Goal: Task Accomplishment & Management: Use online tool/utility

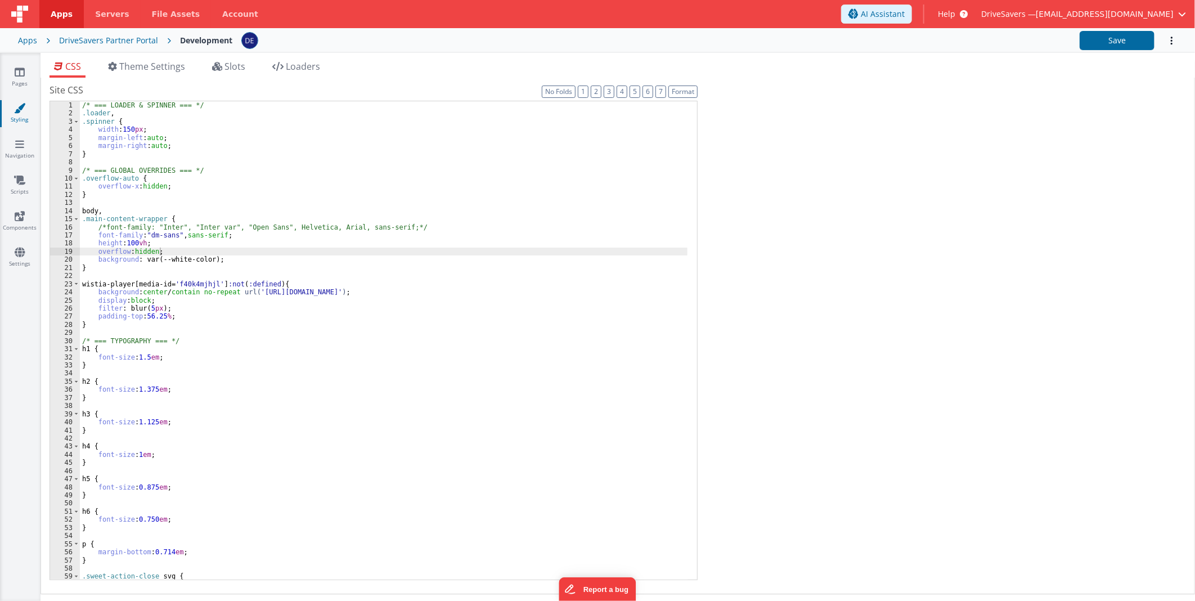
click at [1000, 199] on div "Site CSS Format 7 6 5 4 3 2 1 No Folds 1 2 3 4 5 6 7 8 9 10 11 12 13 14 15 16 1…" at bounding box center [618, 335] width 1137 height 505
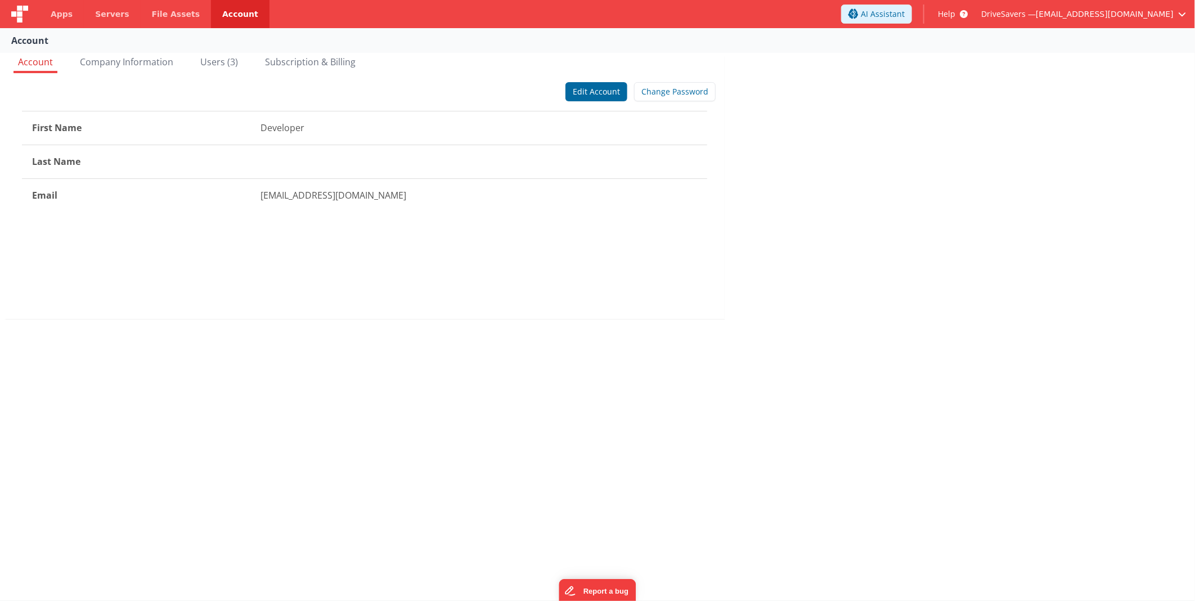
click at [347, 463] on div "Account Account Company Information Users (3) Subscription & Billing Edit Accou…" at bounding box center [597, 314] width 1195 height 572
click at [57, 15] on span "Apps" at bounding box center [62, 13] width 22 height 11
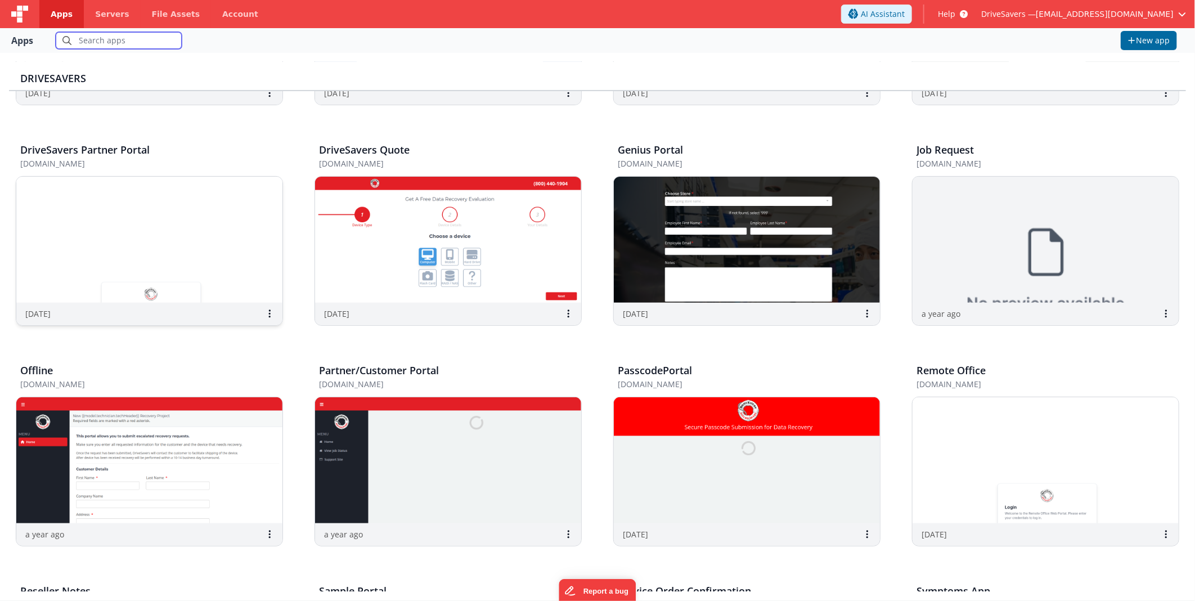
scroll to position [250, 0]
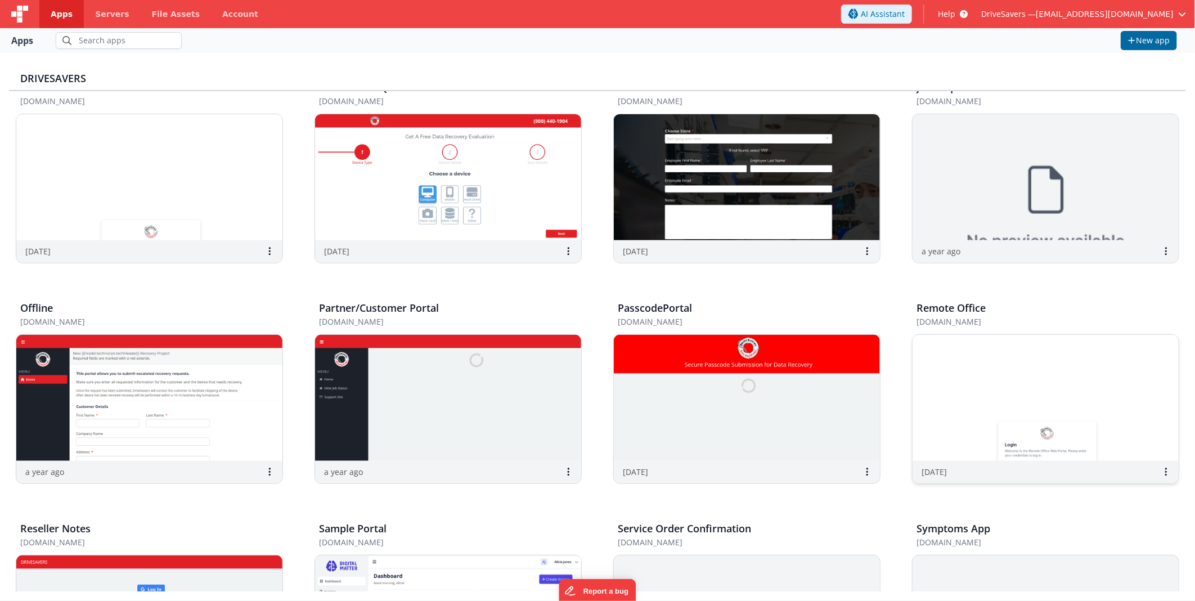
click at [1017, 410] on img at bounding box center [1046, 398] width 266 height 126
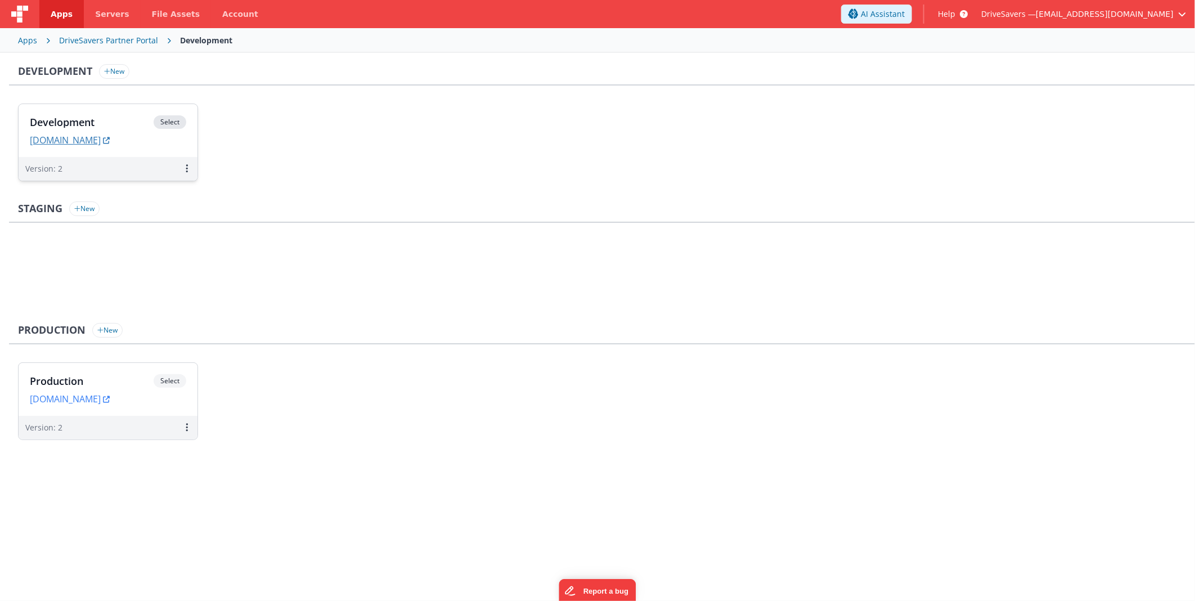
click at [110, 140] on link "[DOMAIN_NAME]" at bounding box center [70, 139] width 80 height 11
click at [131, 111] on div "Development Select URLs [DOMAIN_NAME]" at bounding box center [108, 130] width 179 height 53
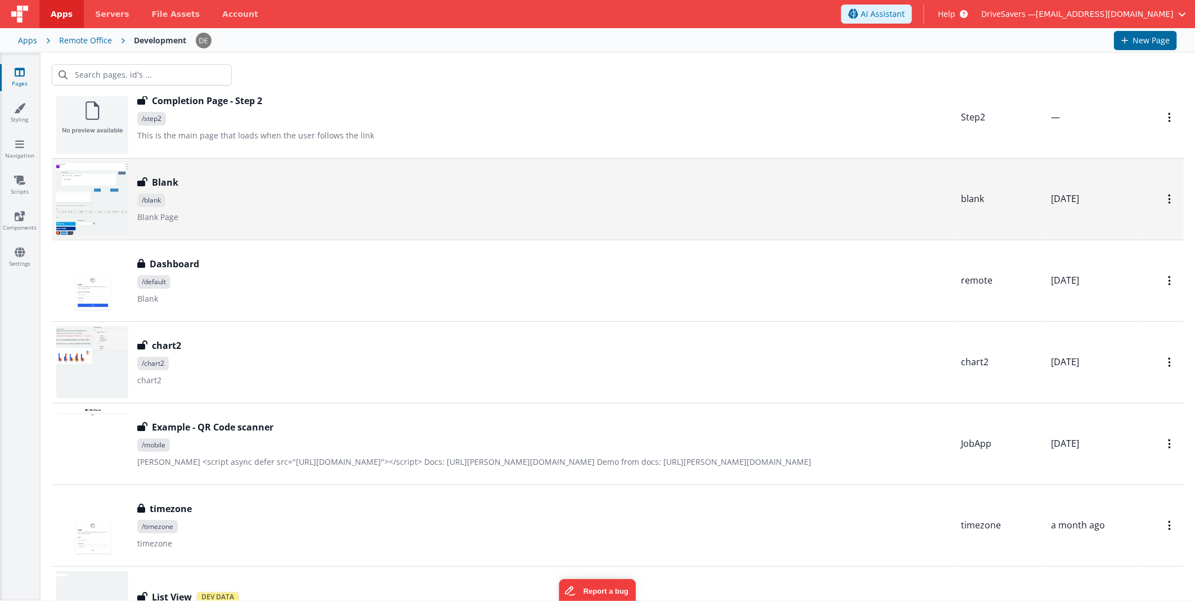
scroll to position [187, 0]
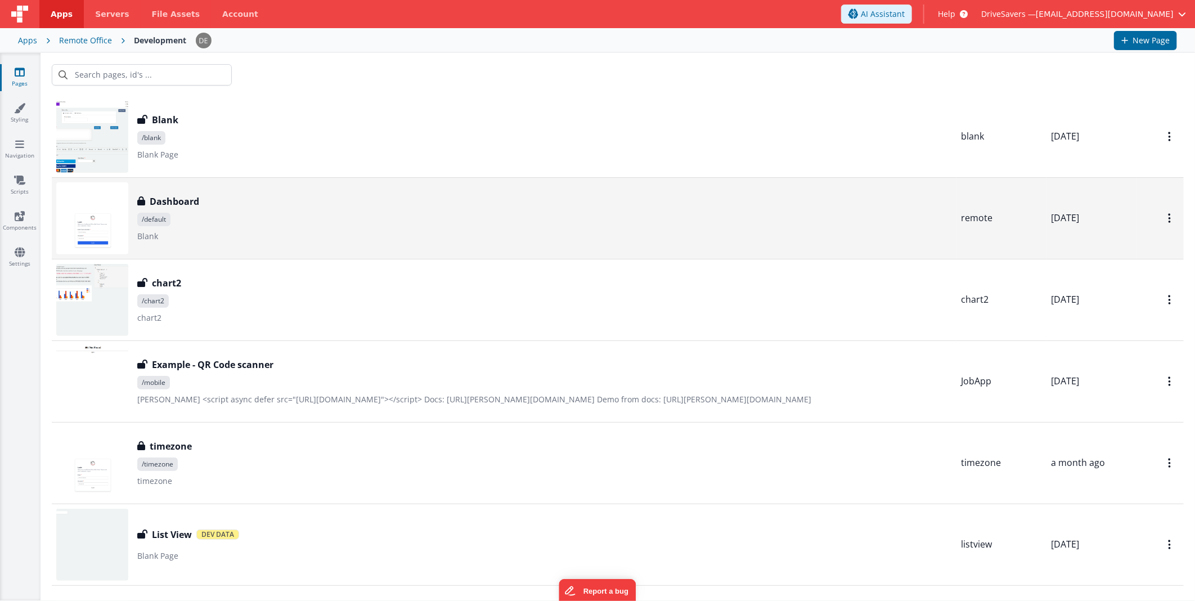
click at [395, 209] on div "Dashboard Dashboard /default Blank" at bounding box center [544, 218] width 815 height 47
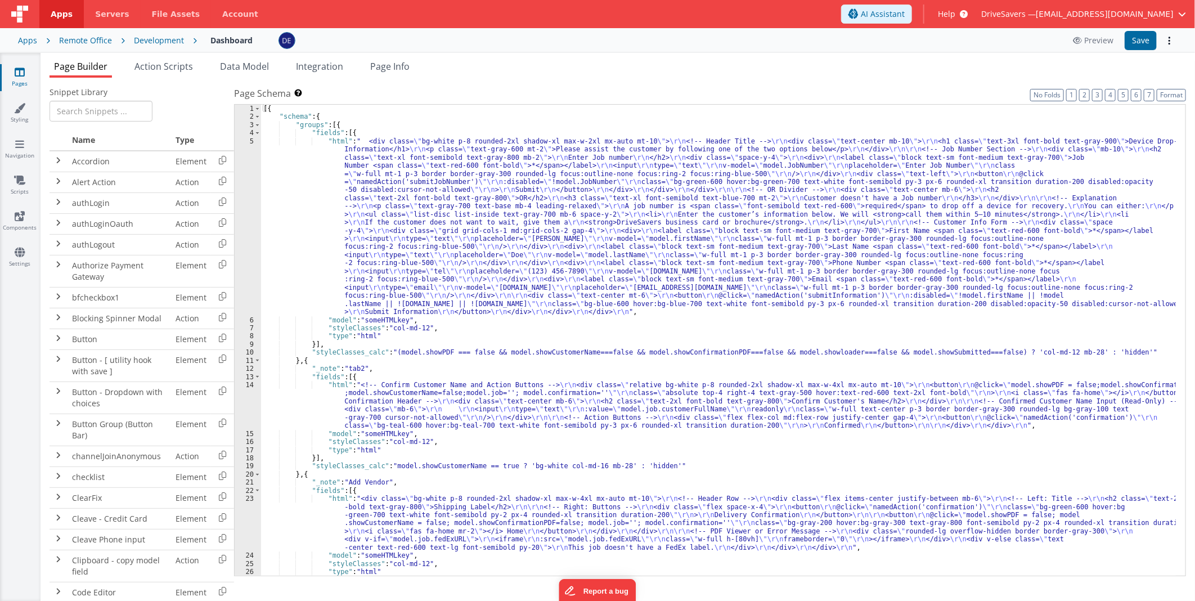
click at [407, 255] on div "[{ "schema" : { "groups" : [{ "fields" : [{ "html" : " <div class= \" bg-white …" at bounding box center [718, 349] width 915 height 488
click at [238, 246] on div "5" at bounding box center [248, 226] width 26 height 179
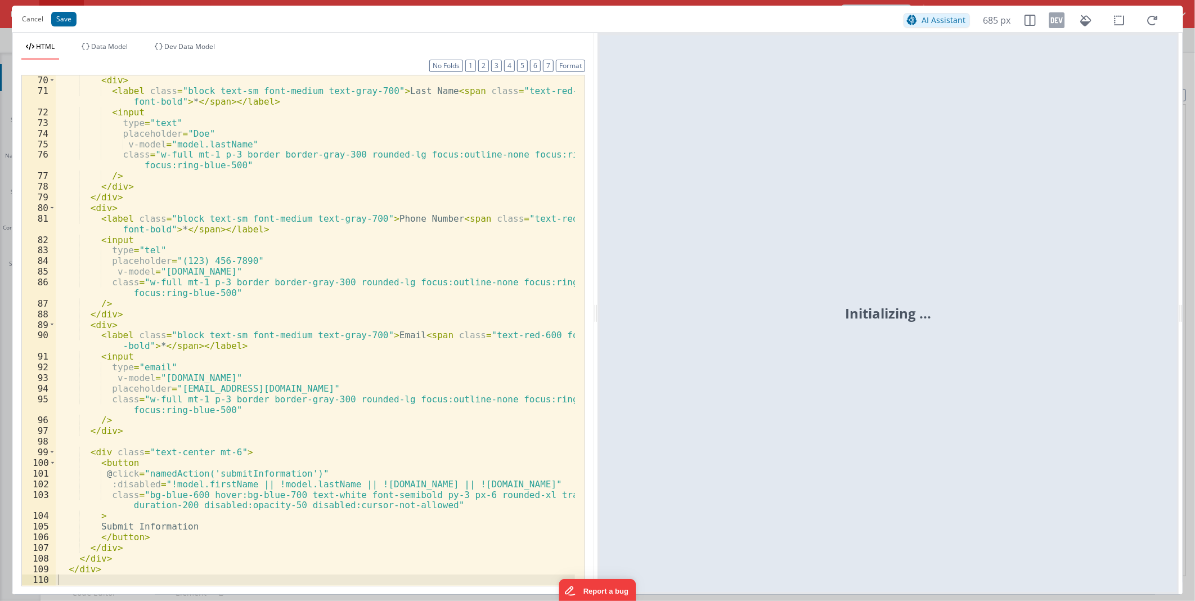
scroll to position [807, 0]
click at [148, 519] on div "< div > < label class = "block text-sm font-medium text-gray-700" > Last Name <…" at bounding box center [315, 340] width 519 height 531
click at [253, 473] on div "< div > < label class = "block text-sm font-medium text-gray-700" > Last Name <…" at bounding box center [315, 340] width 519 height 531
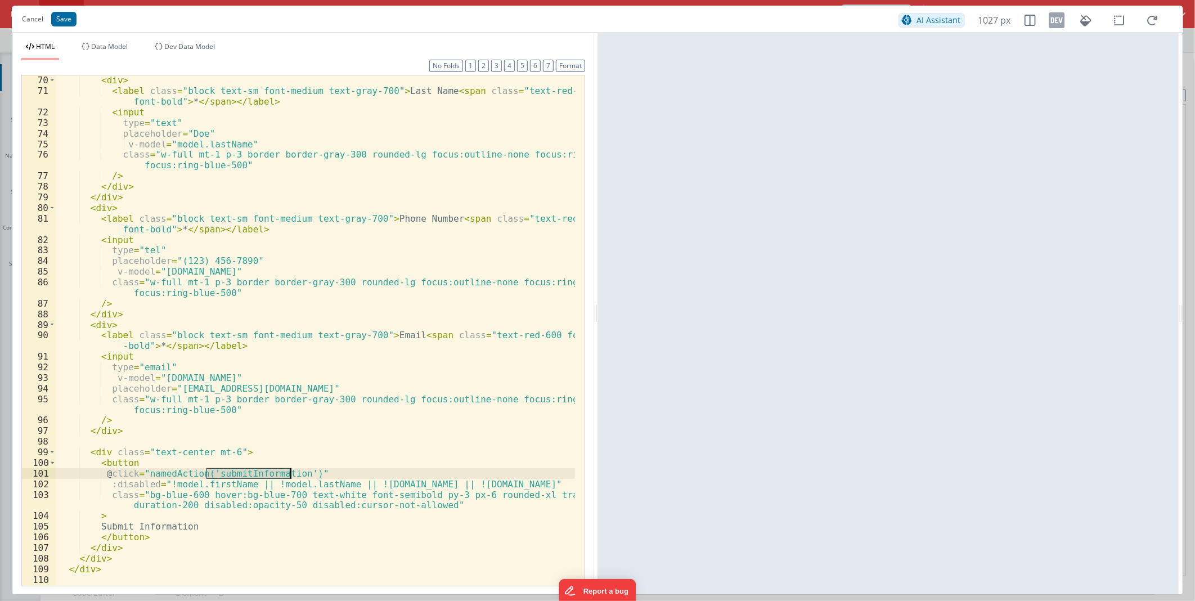
click at [253, 473] on div "< div > < label class = "block text-sm font-medium text-gray-700" > Last Name <…" at bounding box center [315, 340] width 519 height 531
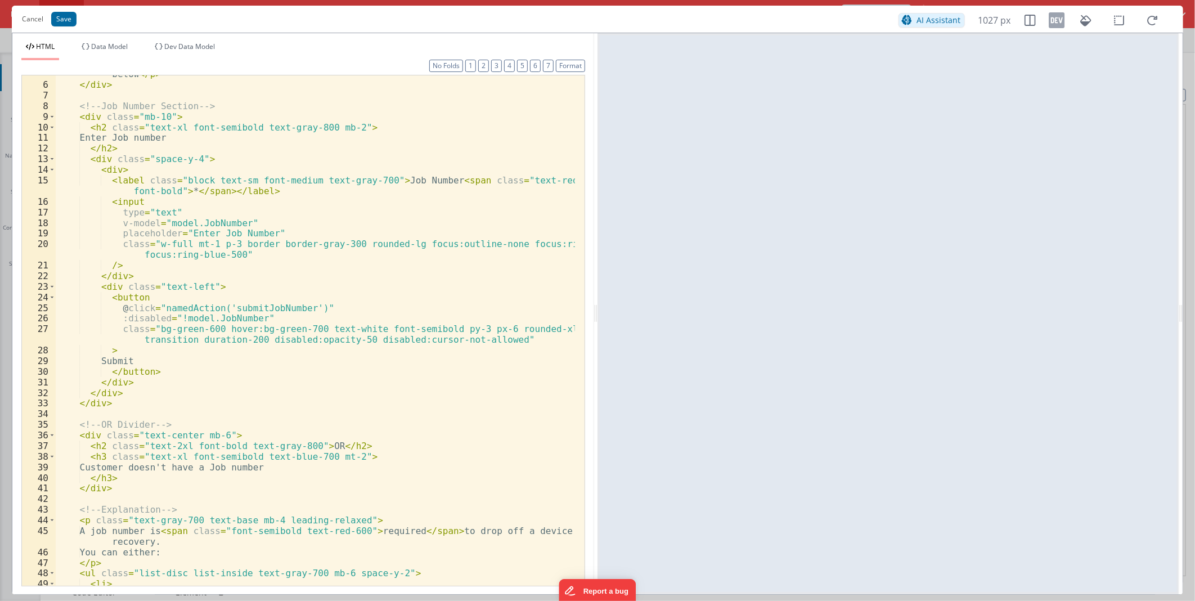
scroll to position [23, 0]
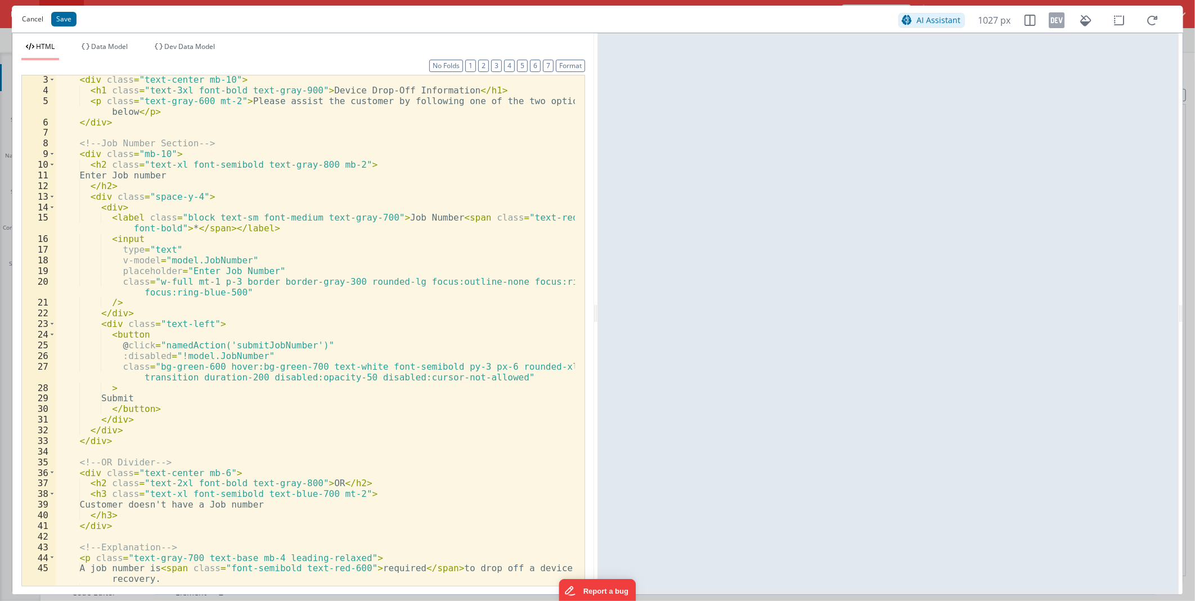
click at [29, 20] on button "Cancel" at bounding box center [32, 19] width 33 height 16
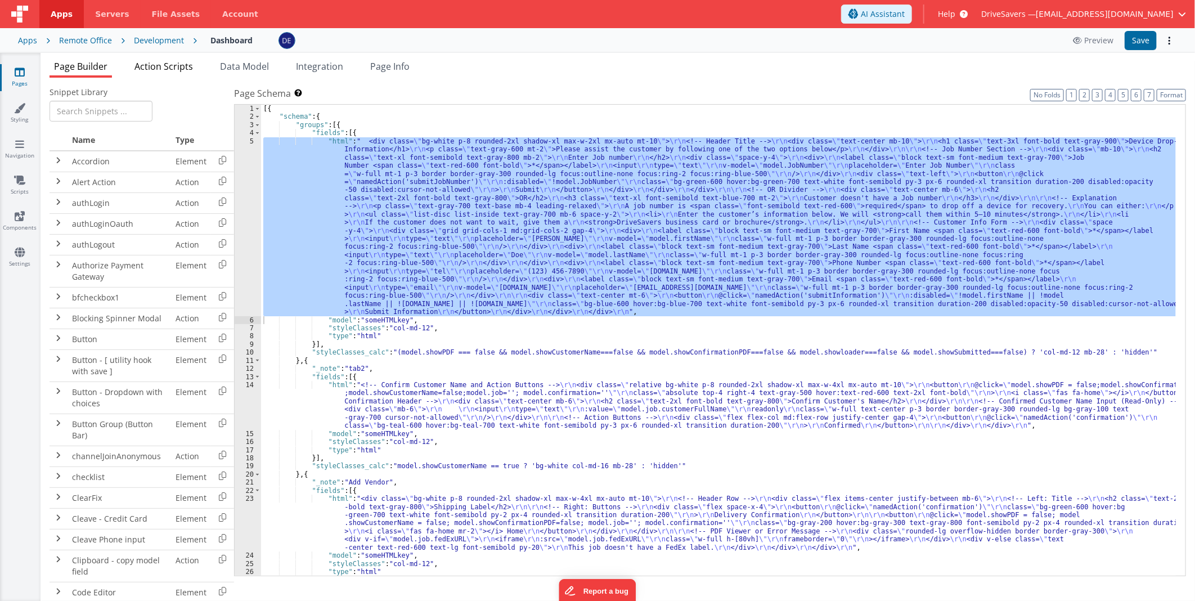
click at [175, 65] on span "Action Scripts" at bounding box center [163, 66] width 59 height 12
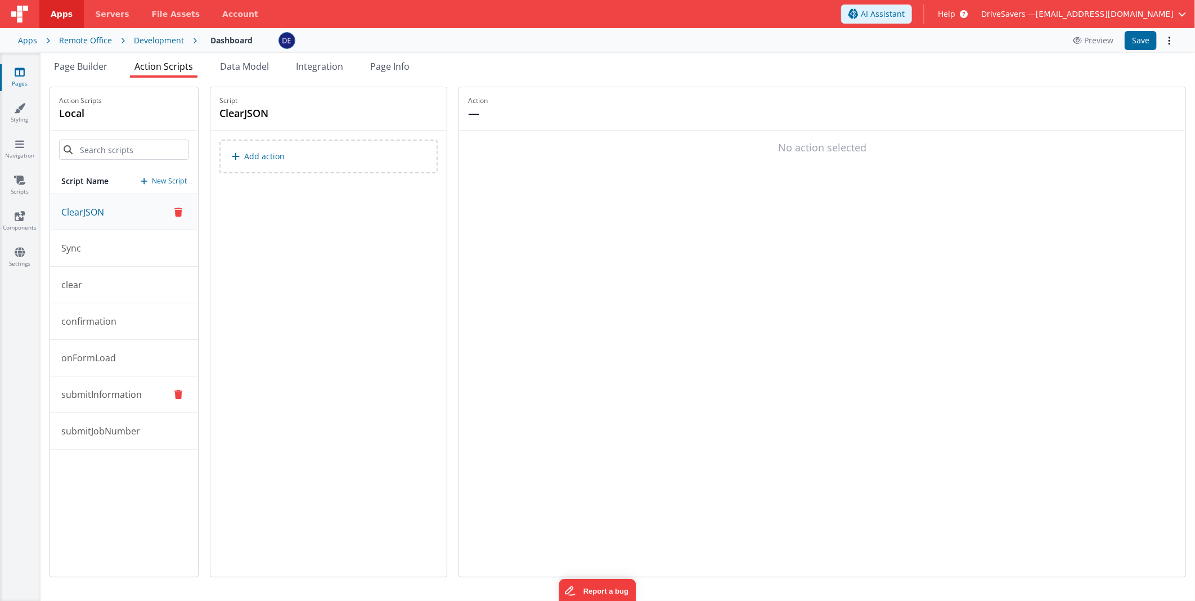
click at [113, 394] on p "submitInformation" at bounding box center [98, 395] width 87 height 14
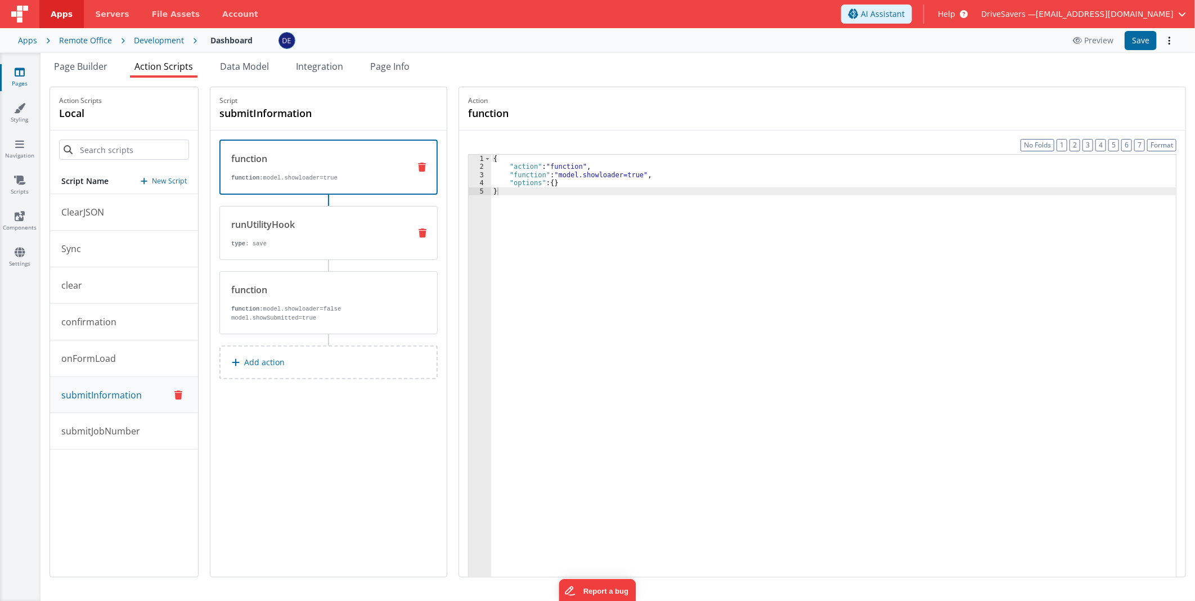
click at [288, 241] on p "type : save" at bounding box center [316, 243] width 170 height 9
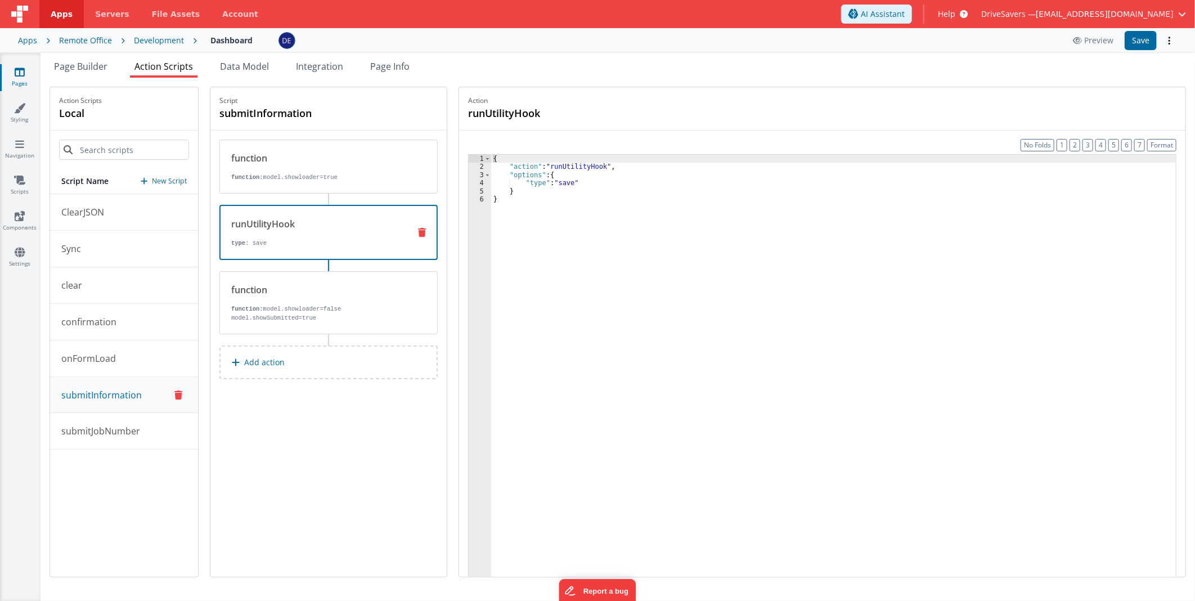
click at [324, 194] on div "function function: model.showloader=true runUtilityHook type : save function fu…" at bounding box center [328, 237] width 218 height 195
click at [325, 187] on div "function function: model.showloader=true" at bounding box center [328, 167] width 218 height 54
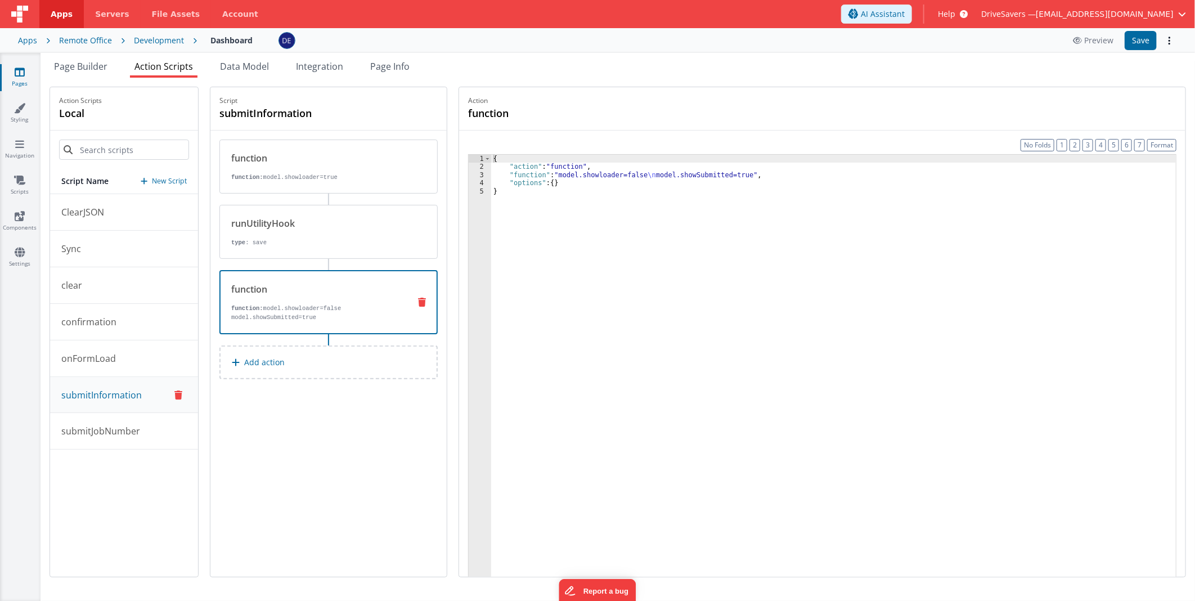
click at [350, 306] on p "function: model.showloader=false model.showSubmitted=true" at bounding box center [315, 313] width 169 height 18
click at [132, 422] on button "submitJobNumber" at bounding box center [124, 431] width 148 height 37
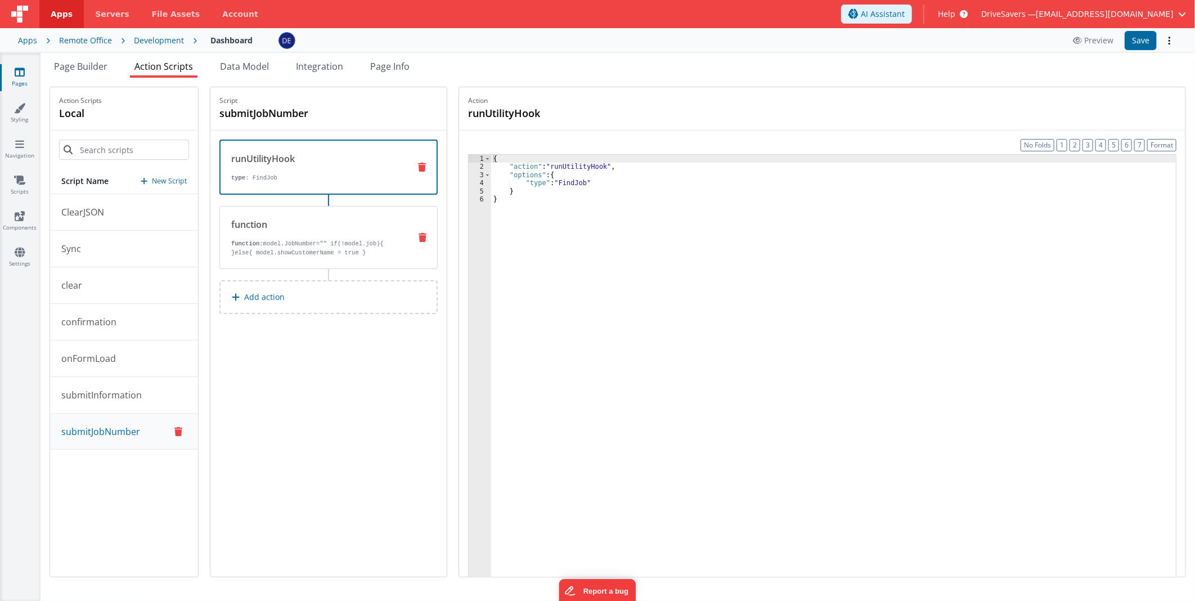
click at [279, 254] on p "function: model.JobNumber="" if(!model.job){ }else{ model.showCustomerName = tr…" at bounding box center [316, 248] width 170 height 18
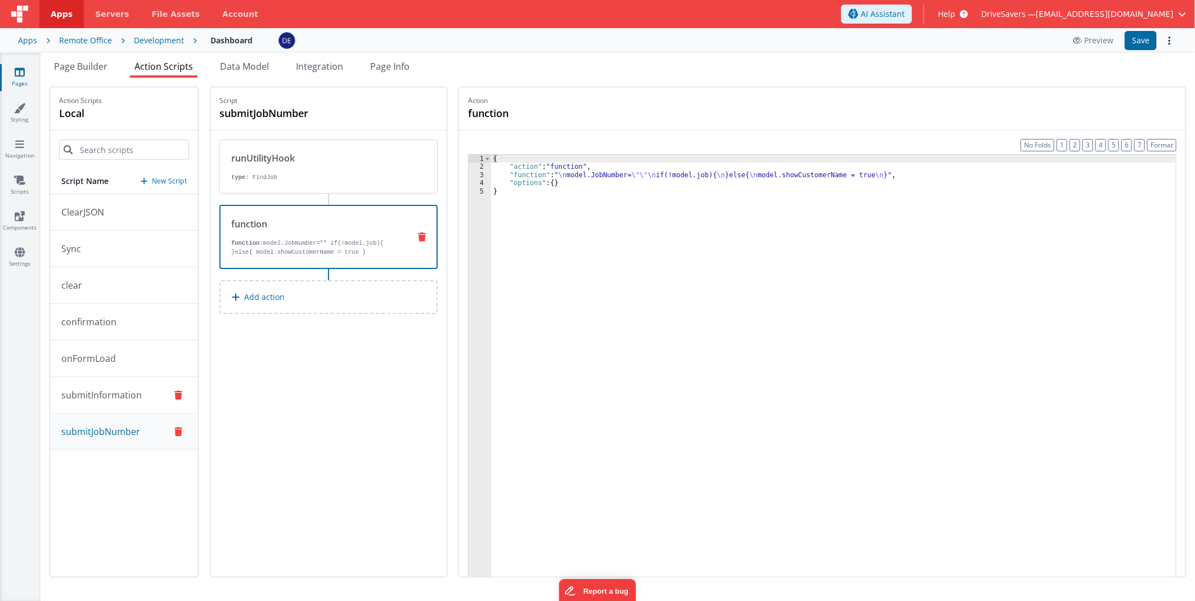
click at [147, 392] on button "submitInformation" at bounding box center [124, 395] width 148 height 37
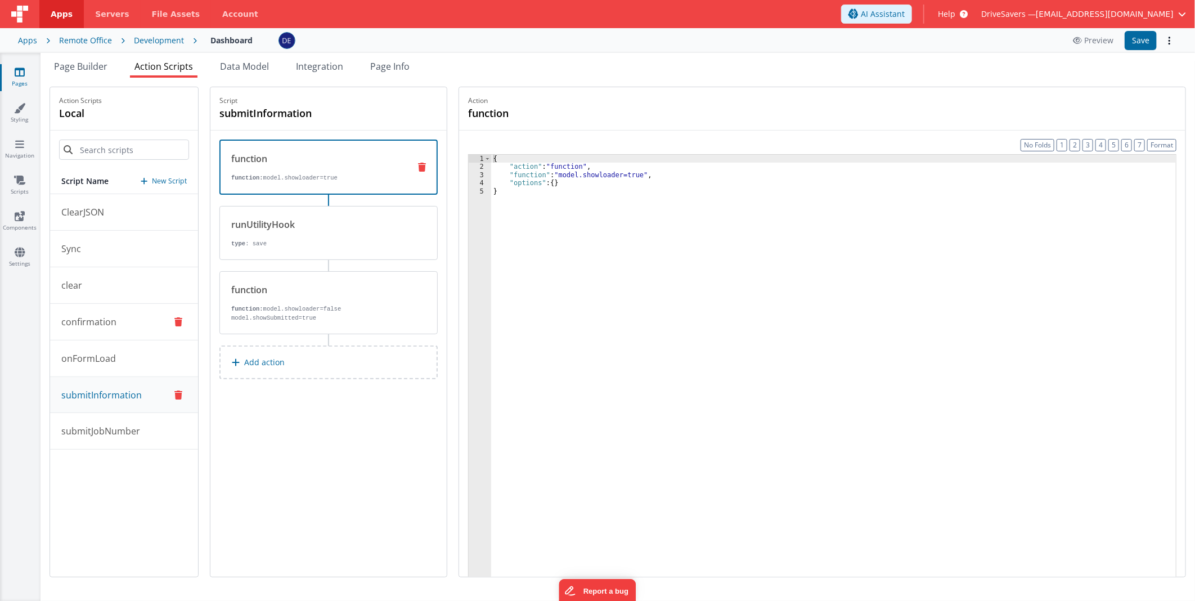
click at [124, 316] on button "confirmation" at bounding box center [124, 322] width 148 height 37
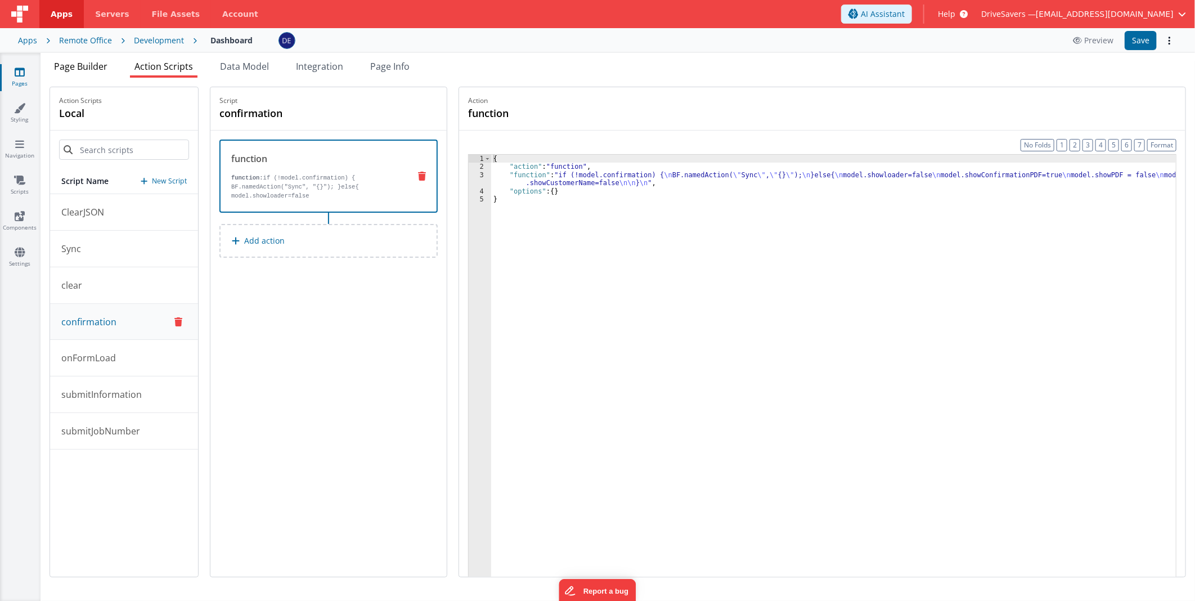
click at [91, 65] on span "Page Builder" at bounding box center [80, 66] width 53 height 12
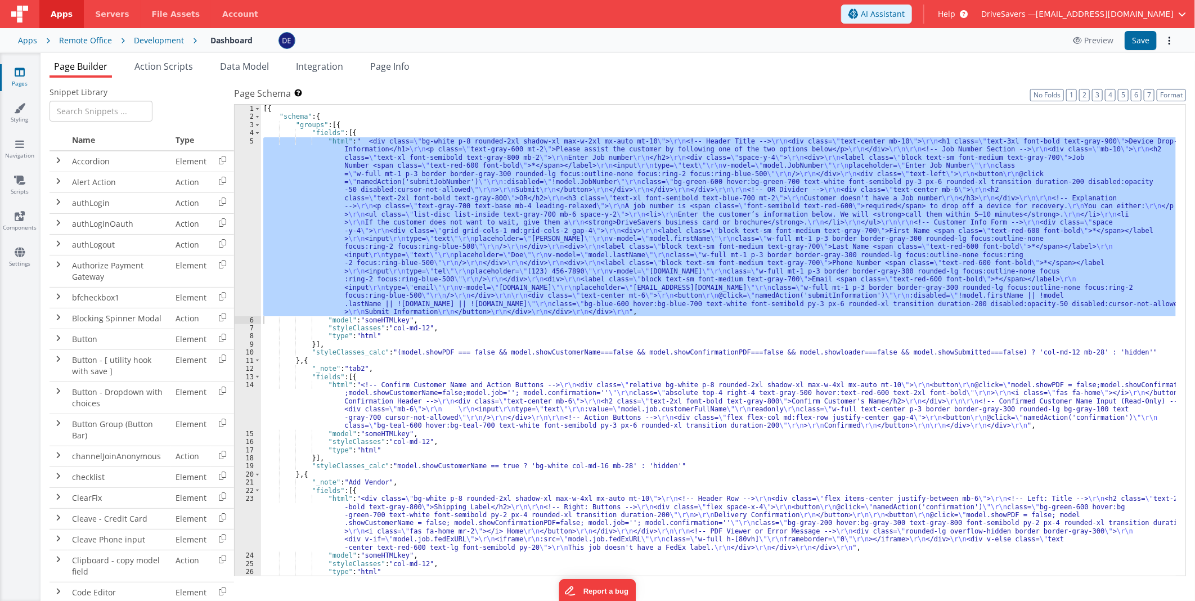
click at [250, 231] on div "5" at bounding box center [248, 226] width 26 height 179
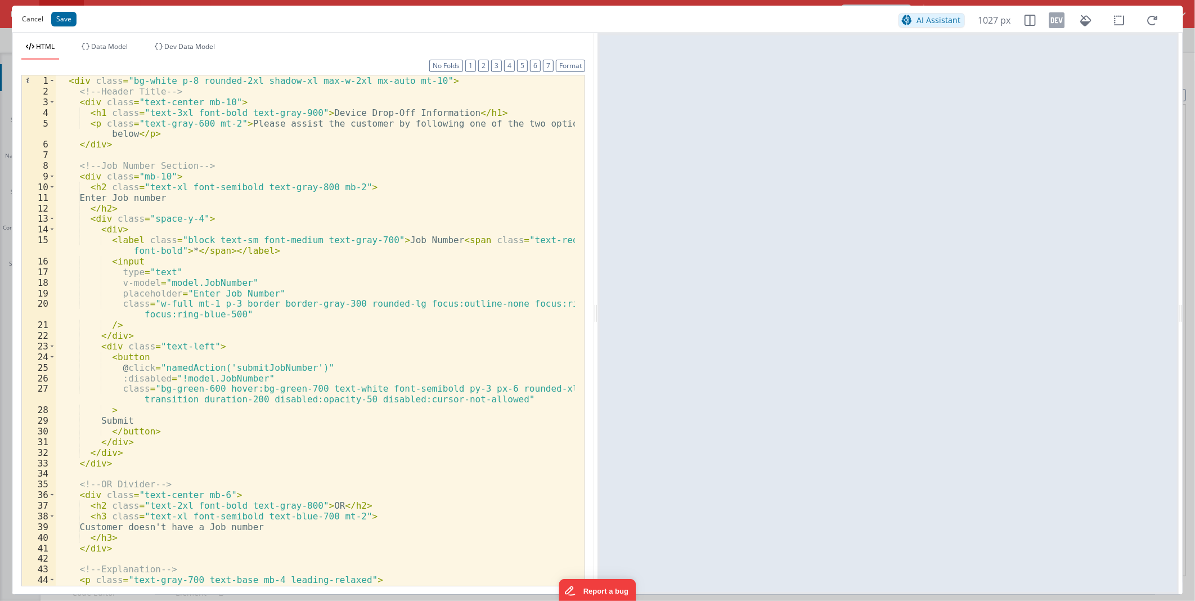
click at [40, 25] on button "Cancel" at bounding box center [32, 19] width 33 height 16
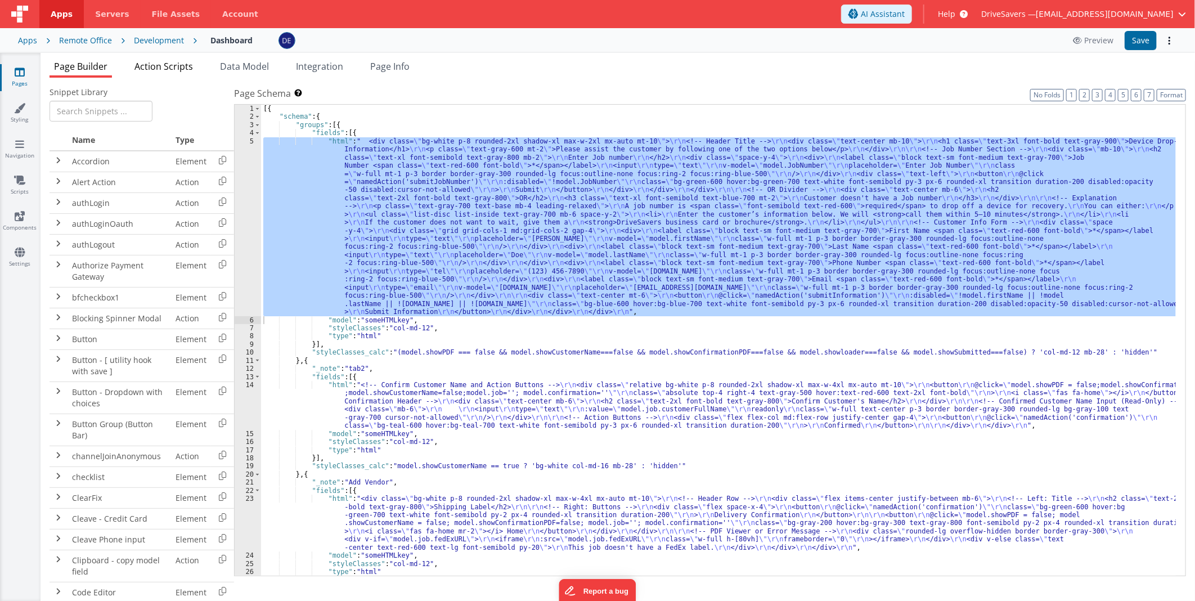
click at [138, 68] on span "Action Scripts" at bounding box center [163, 66] width 59 height 12
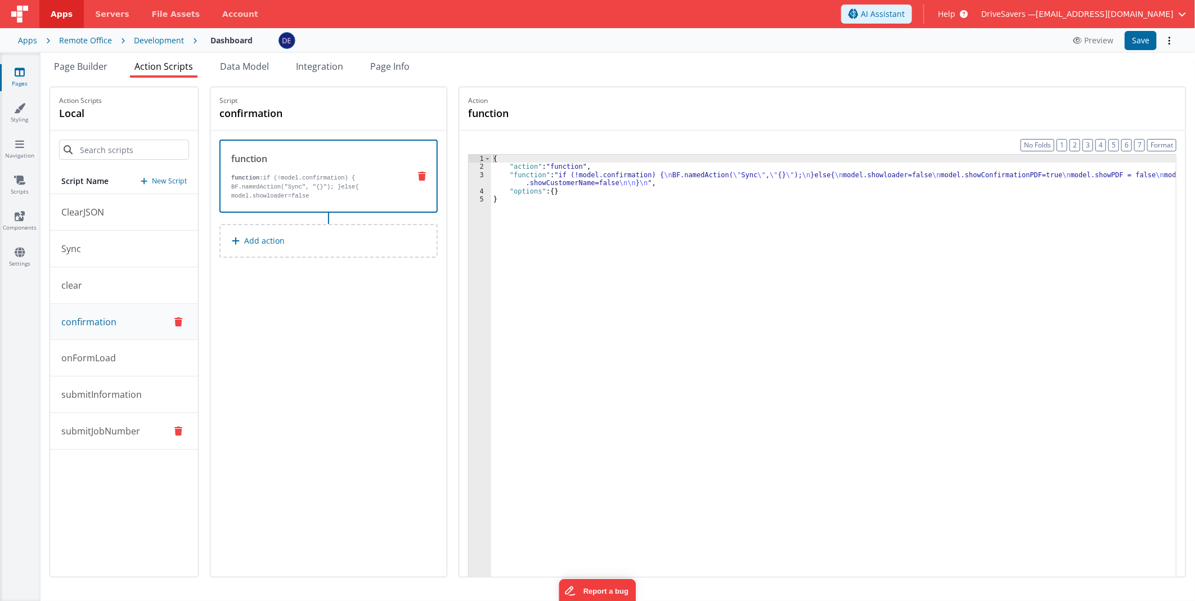
click at [123, 429] on p "submitJobNumber" at bounding box center [98, 431] width 86 height 14
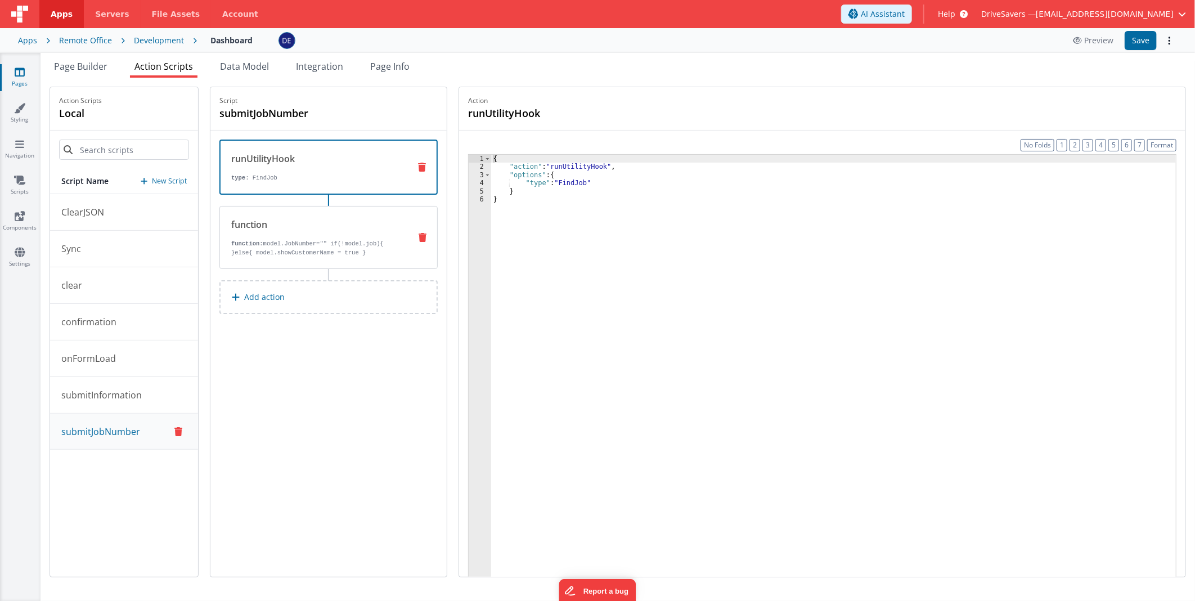
click at [281, 230] on div "function function: model.JobNumber="" if(!model.job){ }else{ model.showCustomer…" at bounding box center [310, 237] width 181 height 39
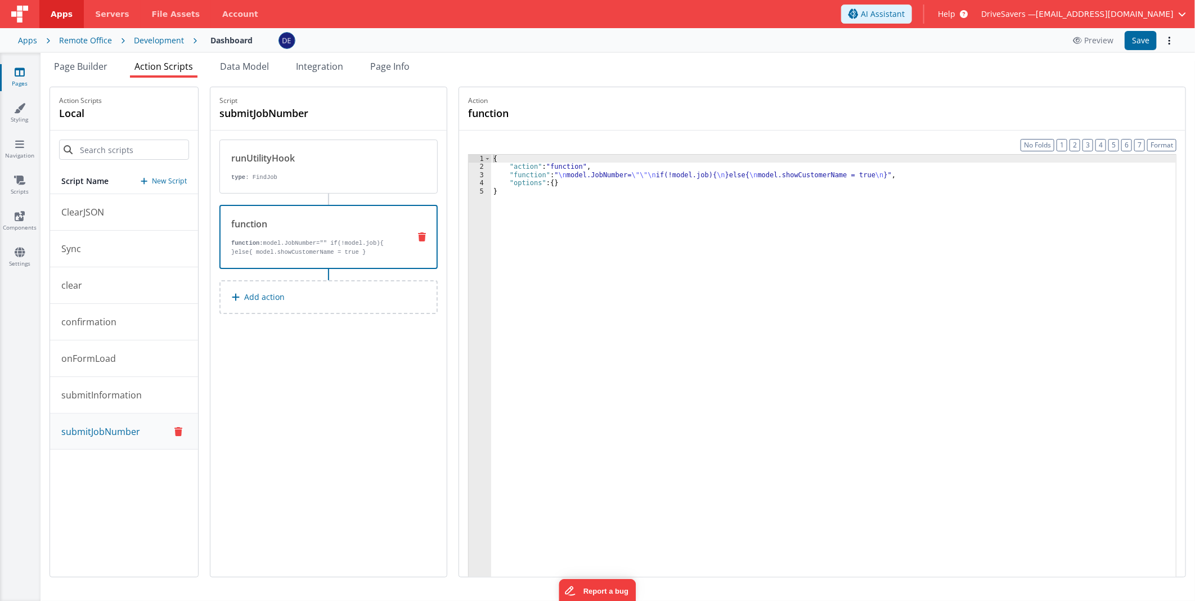
click at [603, 172] on div "{ "action" : "function" , "function" : " \n model.JobNumber= \"\"\n if(!model.j…" at bounding box center [833, 391] width 685 height 473
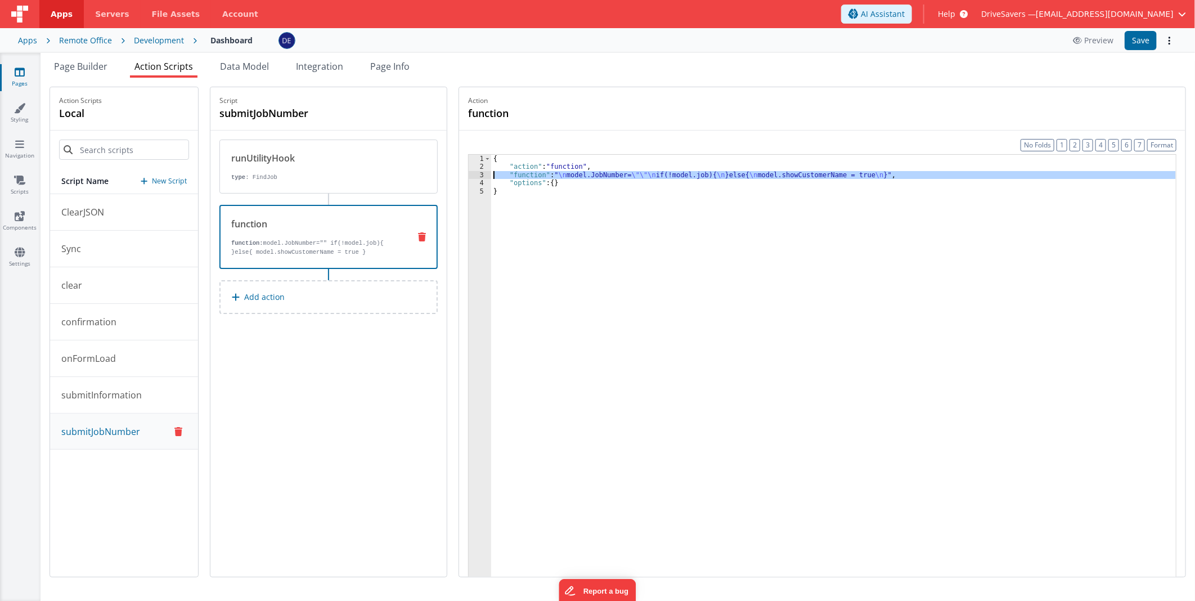
click at [479, 174] on div "3" at bounding box center [480, 175] width 23 height 8
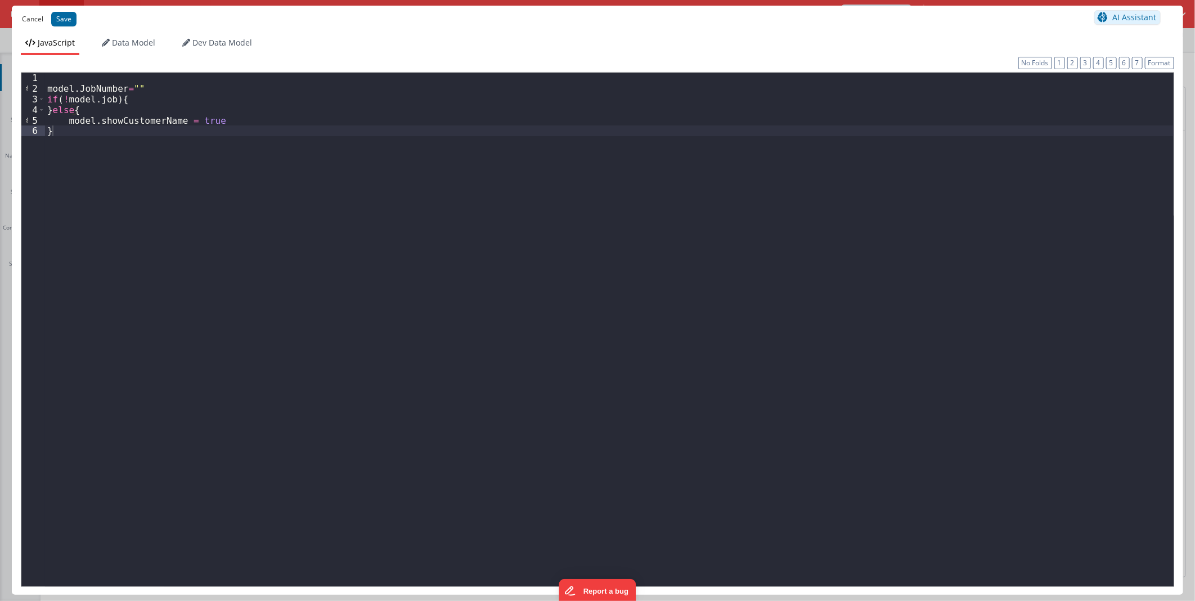
click at [29, 25] on button "Cancel" at bounding box center [32, 19] width 33 height 16
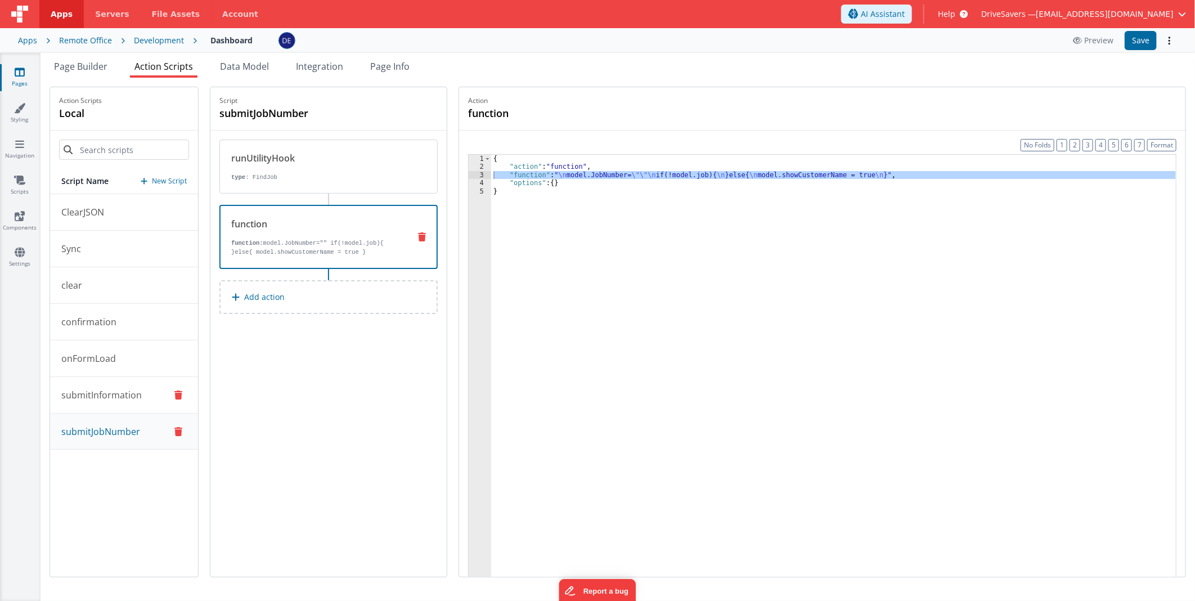
click at [136, 397] on p "submitInformation" at bounding box center [98, 395] width 87 height 14
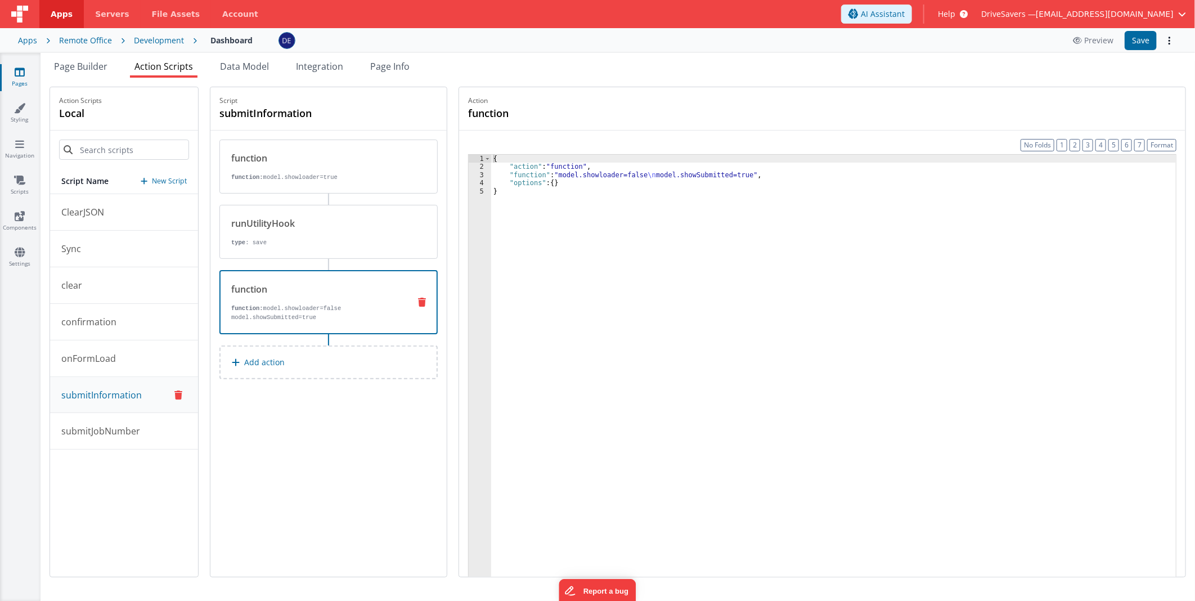
click at [315, 321] on p "function: model.showloader=false model.showSubmitted=true" at bounding box center [315, 313] width 169 height 18
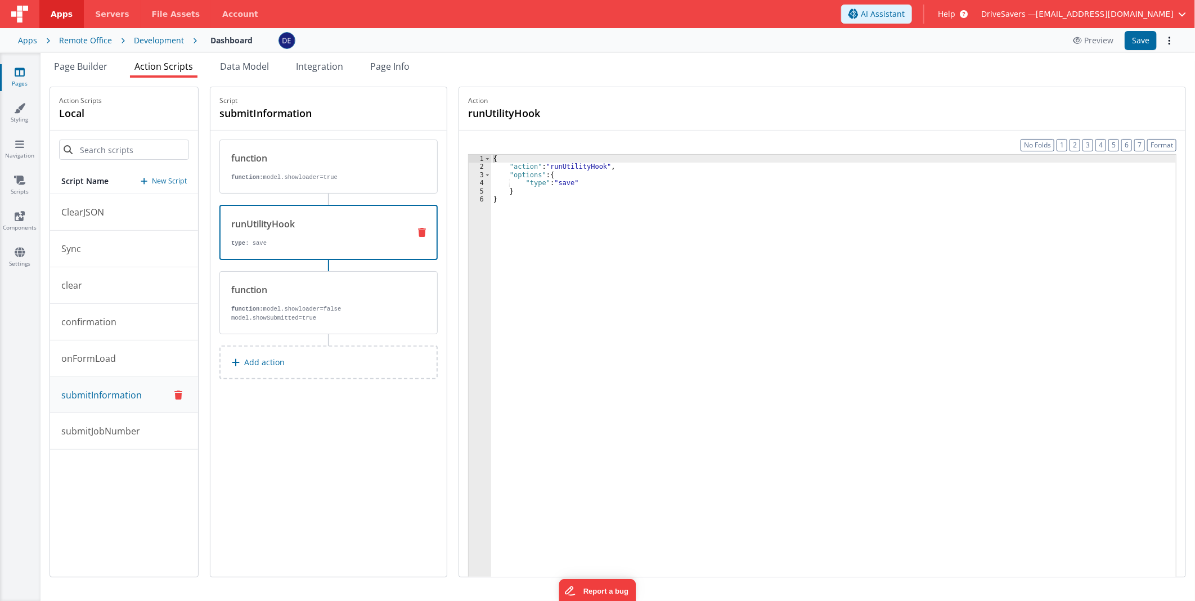
click at [318, 256] on div "runUtilityHook type : save" at bounding box center [328, 232] width 218 height 55
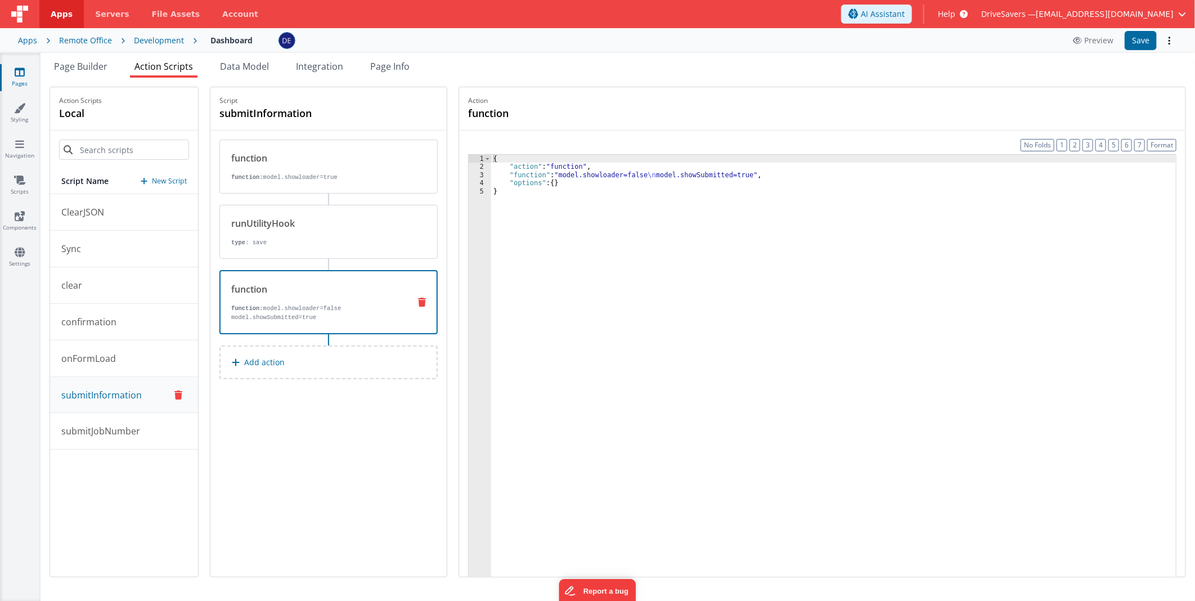
click at [327, 300] on div "function function: model.showloader=false model.showSubmitted=true" at bounding box center [311, 301] width 180 height 39
